Goal: Task Accomplishment & Management: Manage account settings

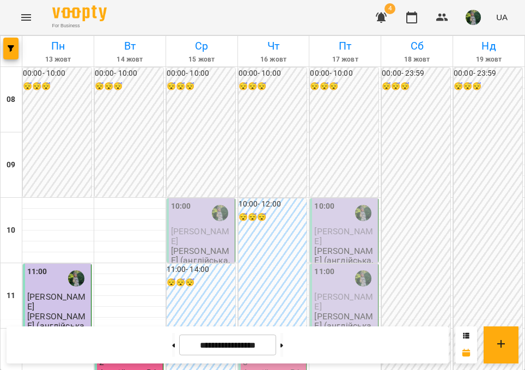
scroll to position [512, 0]
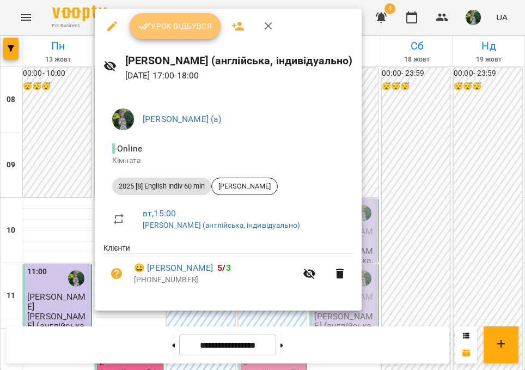
click at [160, 36] on button "Урок відбувся" at bounding box center [175, 26] width 91 height 26
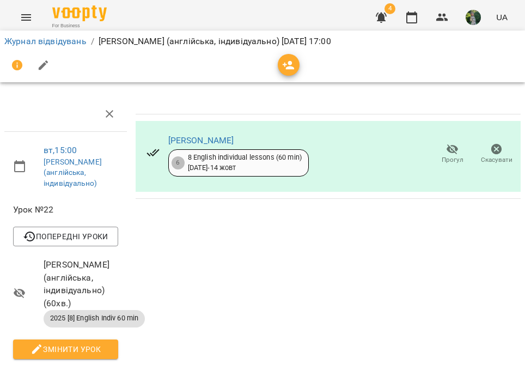
click at [63, 48] on div "Журнал відвідувань / [PERSON_NAME] (англійська, індивідуально) [DATE] 17:00" at bounding box center [262, 41] width 521 height 17
click at [60, 40] on link "Журнал відвідувань" at bounding box center [45, 41] width 82 height 10
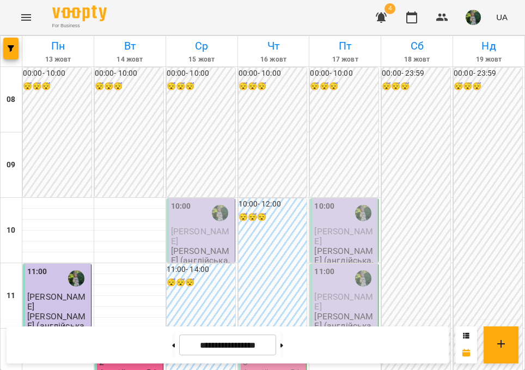
scroll to position [615, 0]
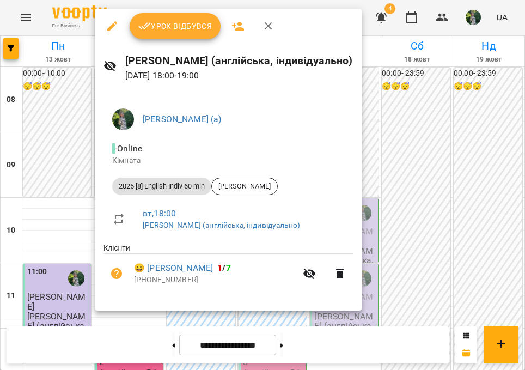
click at [167, 32] on span "Урок відбувся" at bounding box center [175, 26] width 74 height 13
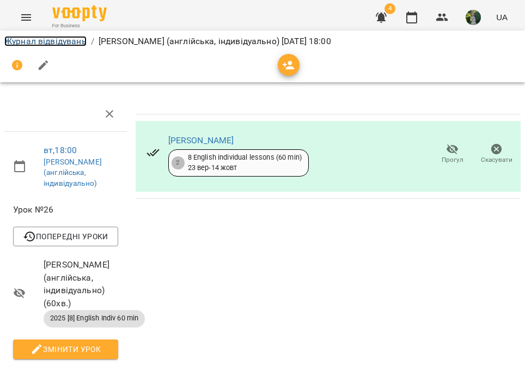
click at [50, 43] on link "Журнал відвідувань" at bounding box center [45, 41] width 82 height 10
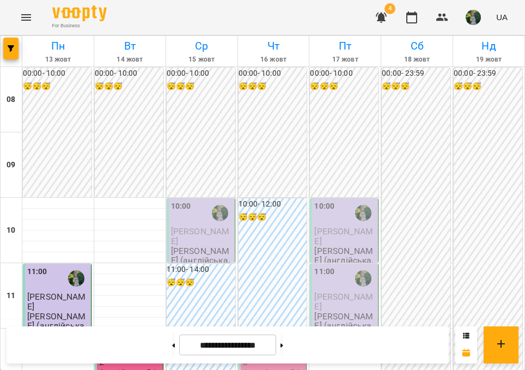
scroll to position [601, 0]
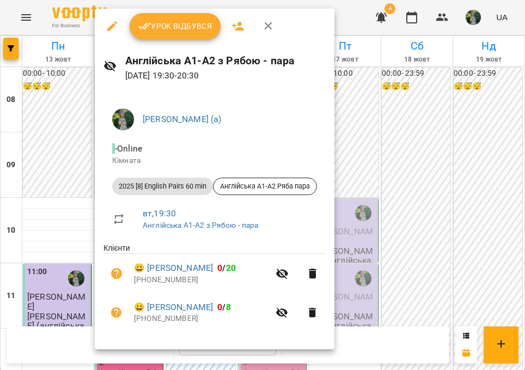
click at [192, 4] on div at bounding box center [262, 185] width 525 height 370
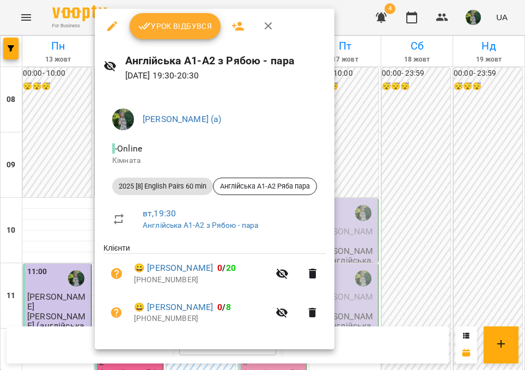
click at [164, 26] on span "Урок відбувся" at bounding box center [175, 26] width 74 height 13
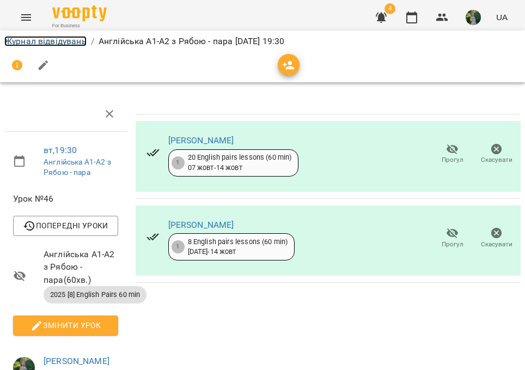
click at [52, 42] on link "Журнал відвідувань" at bounding box center [45, 41] width 82 height 10
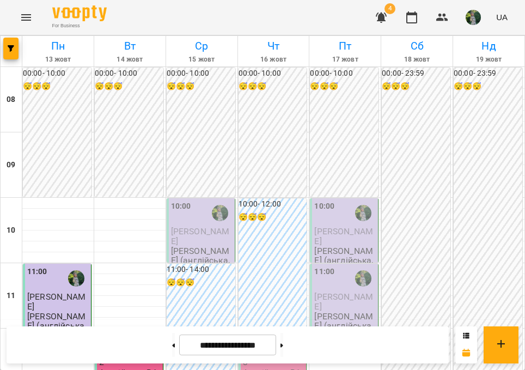
click at [474, 11] on img "button" at bounding box center [473, 17] width 15 height 15
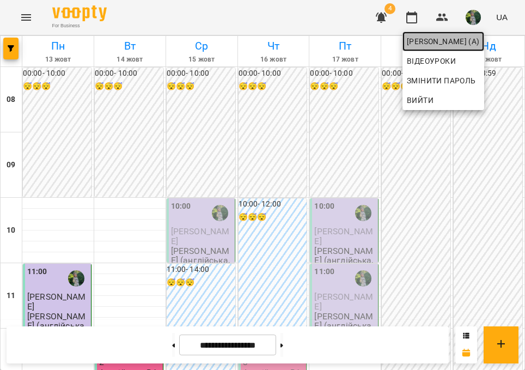
click at [462, 46] on span "[PERSON_NAME] (а)" at bounding box center [443, 41] width 73 height 13
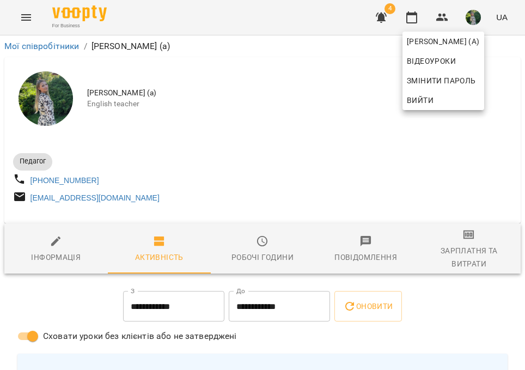
click at [467, 263] on div at bounding box center [262, 185] width 525 height 370
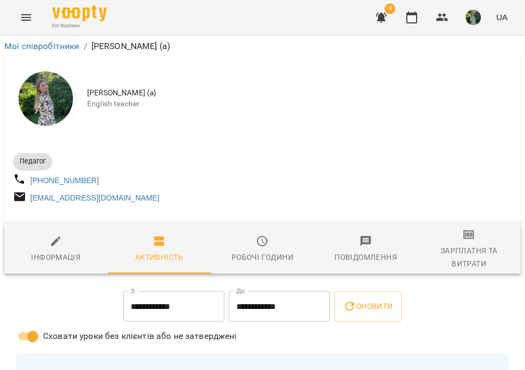
click at [467, 249] on div "Зарплатня та Витрати" at bounding box center [469, 257] width 90 height 26
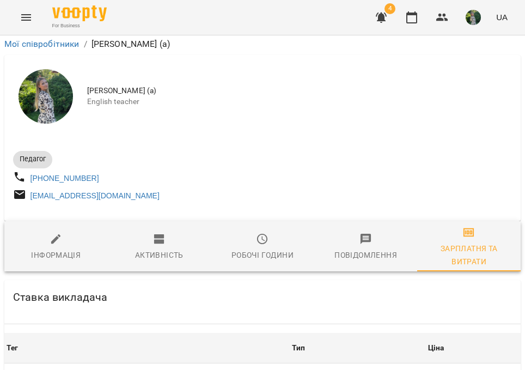
scroll to position [1235, 0]
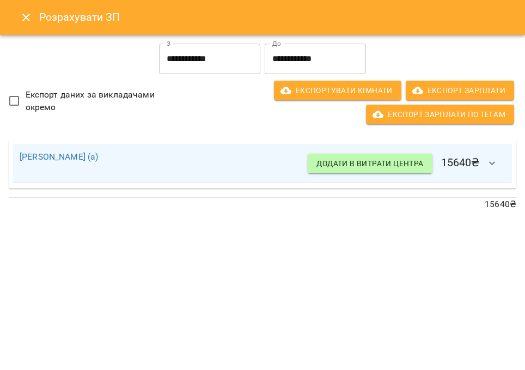
click at [24, 27] on button "Close" at bounding box center [26, 17] width 26 height 26
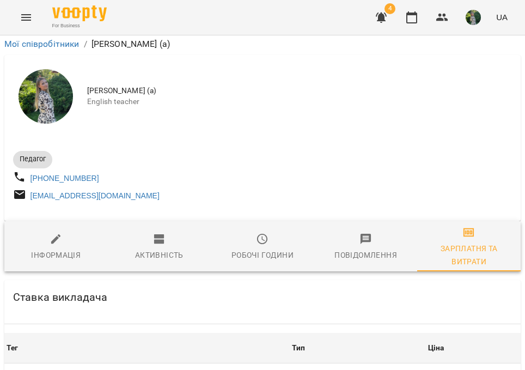
scroll to position [0, 0]
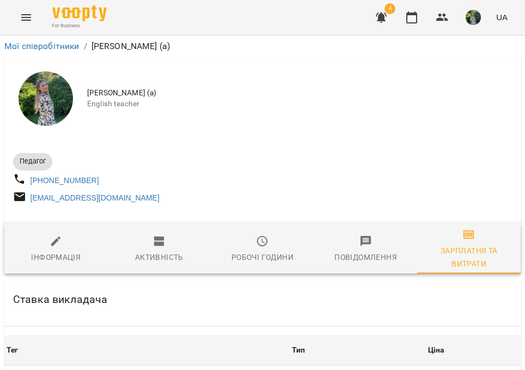
click at [30, 16] on icon "Menu" at bounding box center [26, 17] width 13 height 13
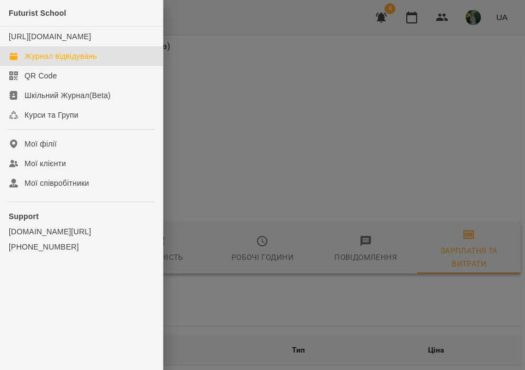
click at [51, 62] on div "Журнал відвідувань" at bounding box center [61, 56] width 72 height 11
